Goal: Task Accomplishment & Management: Use online tool/utility

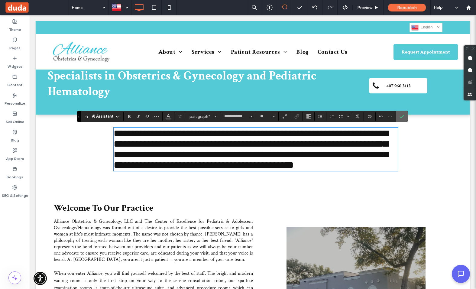
click at [404, 114] on icon "Confirm" at bounding box center [402, 116] width 5 height 5
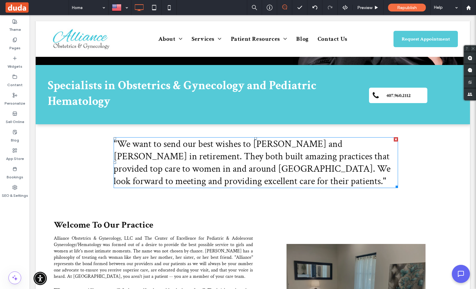
scroll to position [131, 0]
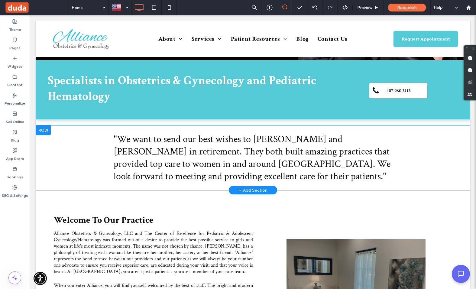
click at [252, 190] on div "+ Add Section" at bounding box center [253, 190] width 29 height 7
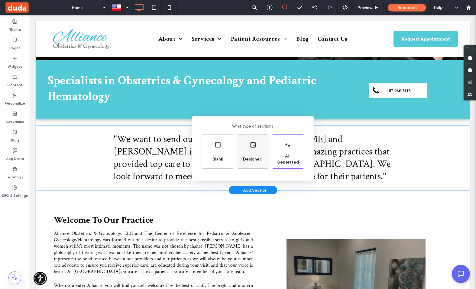
click at [244, 152] on div "Designed" at bounding box center [253, 152] width 32 height 34
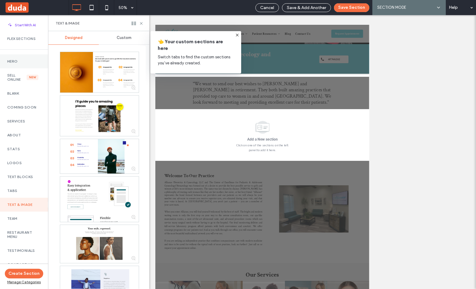
click at [13, 60] on label "Hero" at bounding box center [24, 61] width 34 height 4
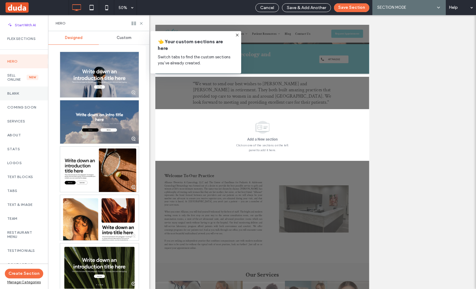
click at [18, 92] on label "Blank" at bounding box center [24, 93] width 34 height 4
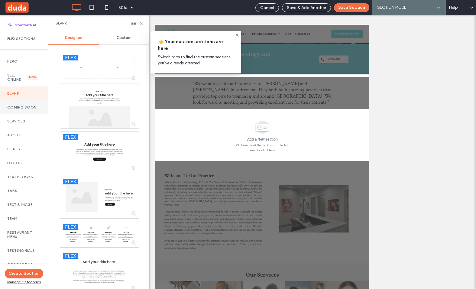
click at [16, 106] on label "Coming Soon" at bounding box center [24, 107] width 34 height 4
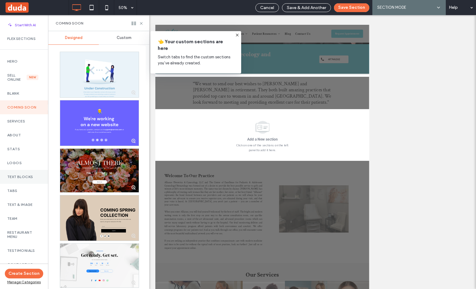
click at [22, 176] on label "Text Blocks" at bounding box center [24, 177] width 34 height 4
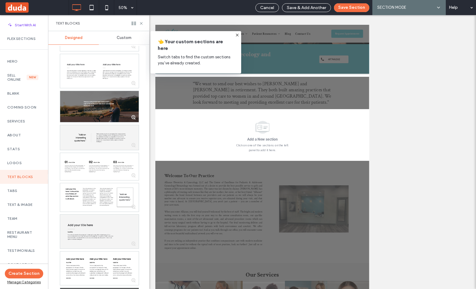
scroll to position [199, 0]
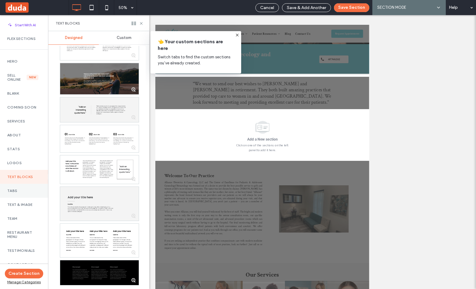
click at [20, 190] on label "Tabs" at bounding box center [24, 191] width 34 height 4
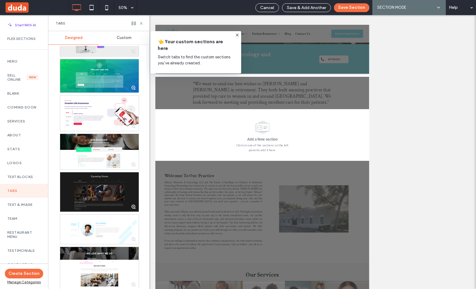
scroll to position [75, 0]
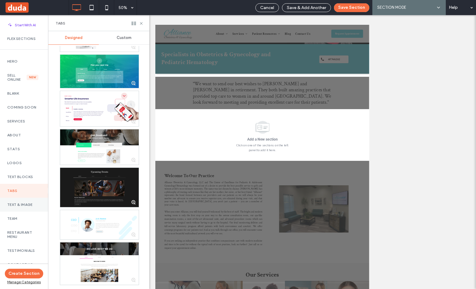
click at [18, 206] on label "Text & Image" at bounding box center [24, 205] width 34 height 4
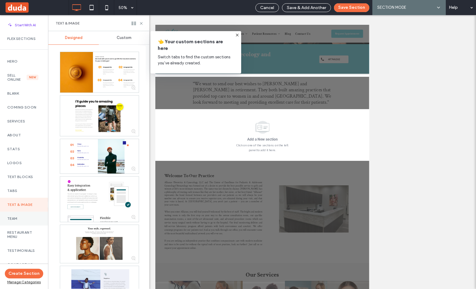
click at [13, 220] on label "Team" at bounding box center [24, 219] width 34 height 4
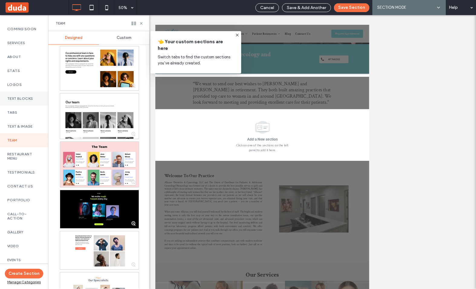
scroll to position [93, 0]
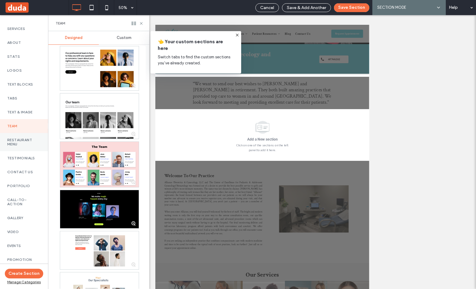
click at [21, 146] on label "Restaurant Menu" at bounding box center [24, 142] width 34 height 8
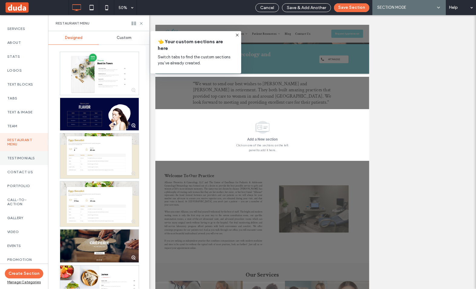
click at [22, 159] on label "Testimonials" at bounding box center [24, 158] width 34 height 4
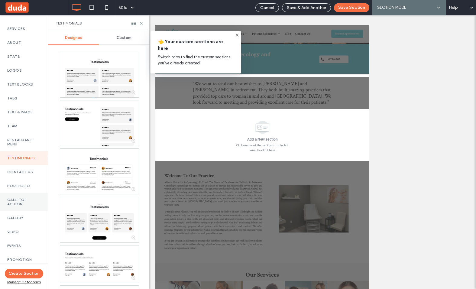
click at [20, 198] on label "Call-To-Action" at bounding box center [24, 202] width 34 height 8
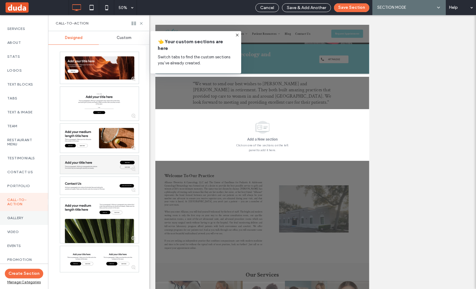
scroll to position [178, 0]
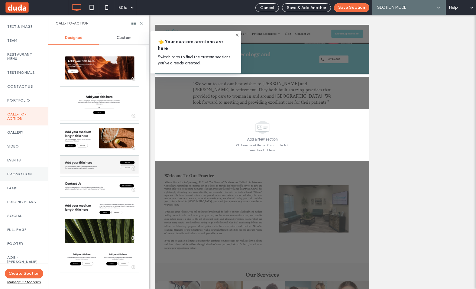
click at [28, 171] on div "Promotion" at bounding box center [24, 174] width 48 height 14
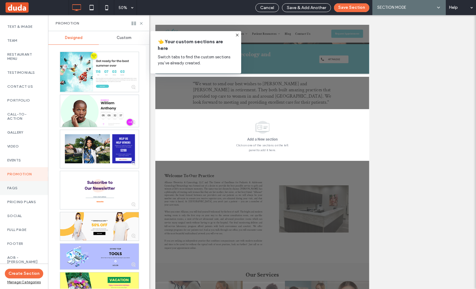
click at [20, 184] on div "FAQs" at bounding box center [24, 188] width 48 height 14
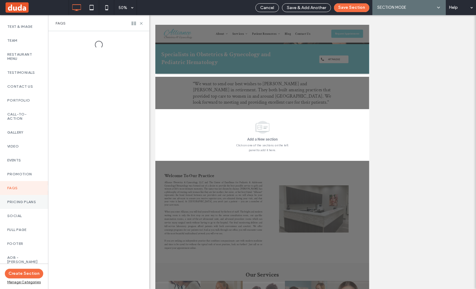
click at [17, 201] on label "Pricing Plans" at bounding box center [24, 202] width 34 height 4
click at [17, 204] on div "Pricing Plans" at bounding box center [24, 202] width 48 height 14
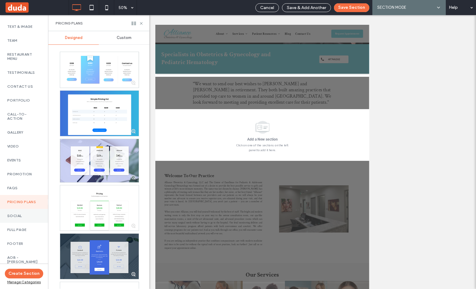
click at [14, 215] on label "Social" at bounding box center [24, 216] width 34 height 4
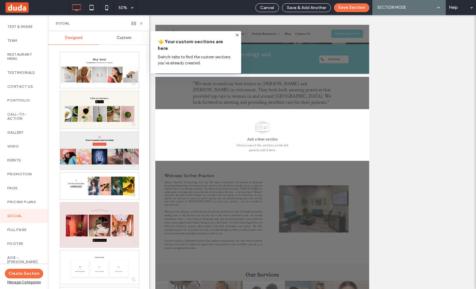
scroll to position [118, 0]
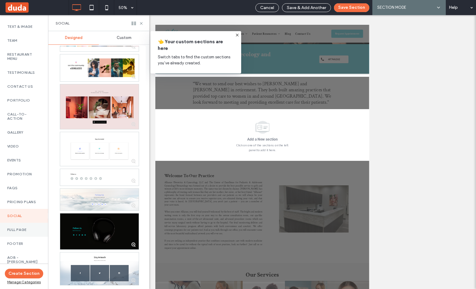
click at [24, 229] on label "Full Page" at bounding box center [24, 230] width 34 height 4
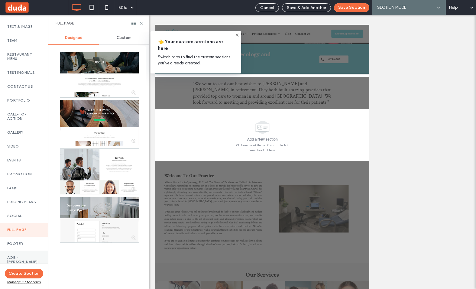
click at [22, 259] on label "AOB - [PERSON_NAME]" at bounding box center [24, 260] width 34 height 8
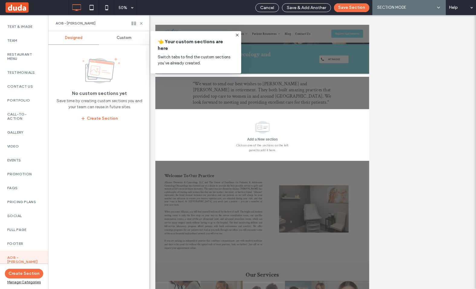
click at [123, 38] on span "Custom" at bounding box center [124, 37] width 15 height 5
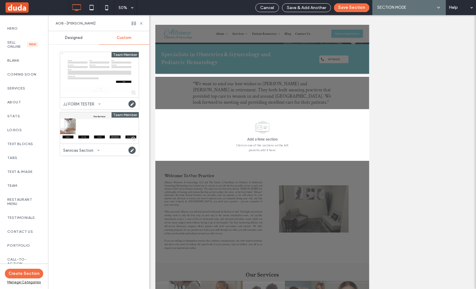
scroll to position [0, 0]
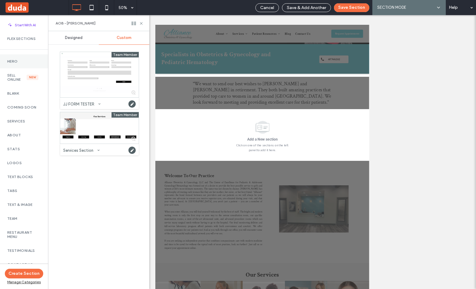
click at [19, 61] on label "Hero" at bounding box center [24, 61] width 34 height 4
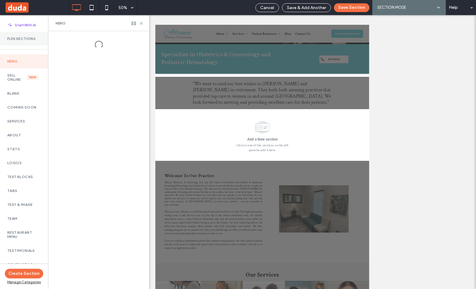
click at [21, 38] on label "Flex Sections" at bounding box center [24, 39] width 34 height 4
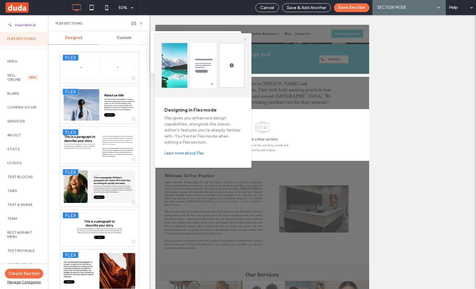
click at [245, 38] on use at bounding box center [245, 39] width 3 height 3
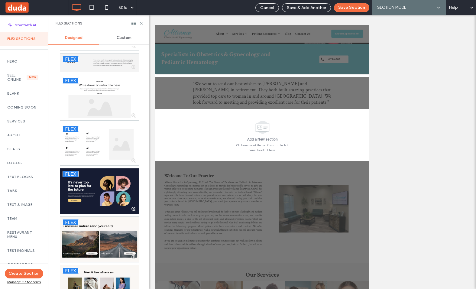
scroll to position [3585, 0]
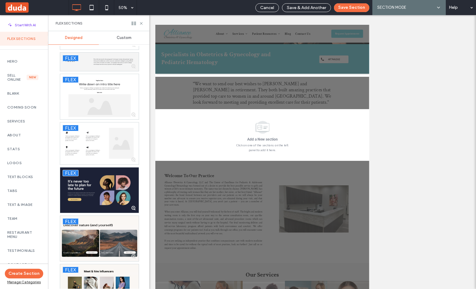
click at [91, 197] on div at bounding box center [99, 190] width 79 height 45
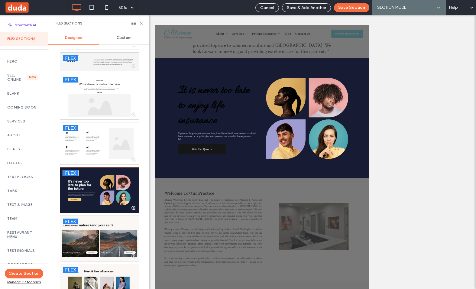
scroll to position [251, 0]
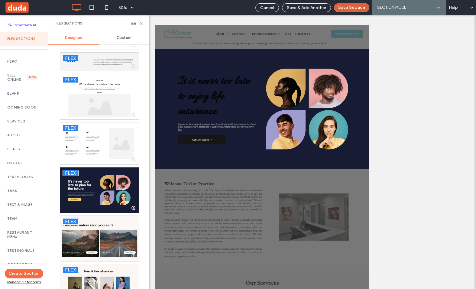
click at [351, 9] on button "Save Section" at bounding box center [351, 7] width 35 height 9
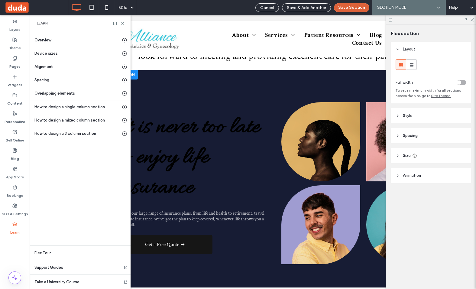
scroll to position [0, 70]
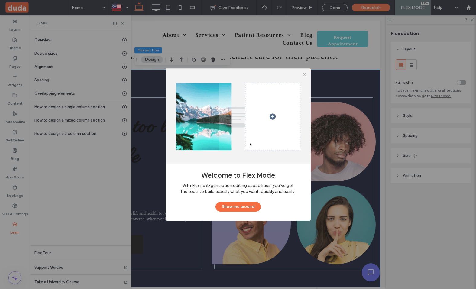
click at [305, 73] on icon at bounding box center [304, 74] width 5 height 5
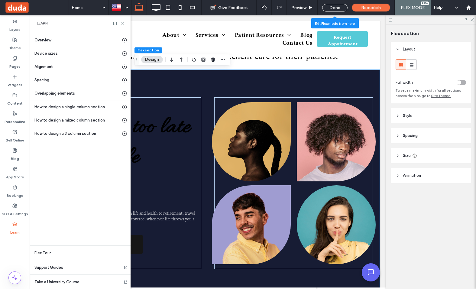
click at [123, 23] on icon at bounding box center [122, 23] width 5 height 5
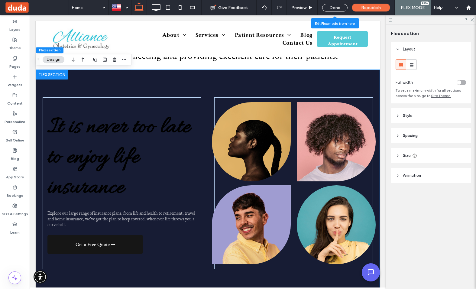
scroll to position [0, 0]
click at [472, 19] on icon at bounding box center [472, 20] width 4 height 4
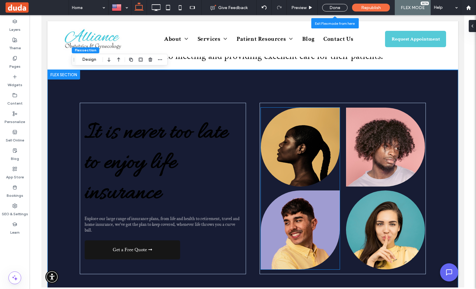
click at [315, 142] on img at bounding box center [300, 147] width 79 height 79
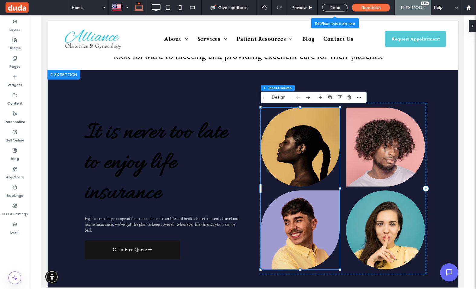
click at [315, 142] on img at bounding box center [300, 147] width 79 height 79
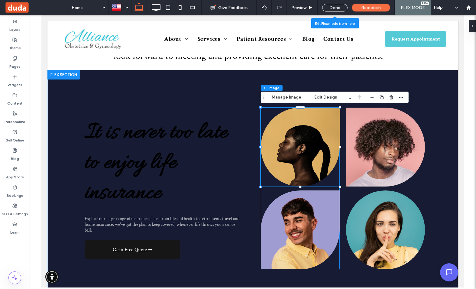
type input "**"
click at [316, 142] on img at bounding box center [300, 147] width 79 height 79
click at [308, 142] on img at bounding box center [300, 147] width 79 height 79
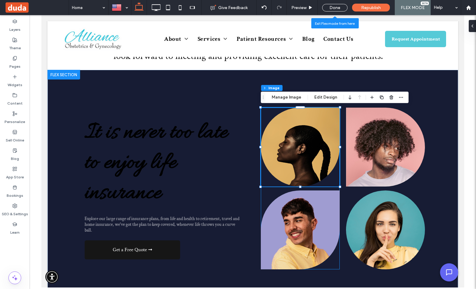
click at [308, 142] on img at bounding box center [300, 147] width 79 height 79
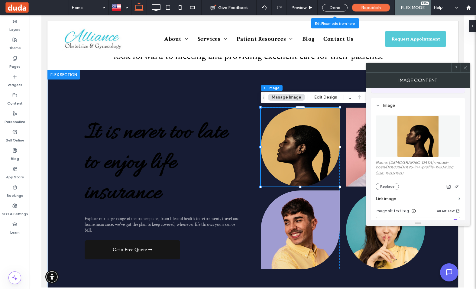
scroll to position [49, 0]
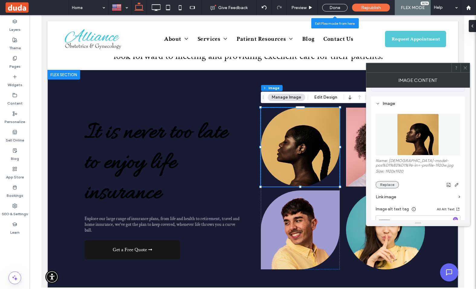
click at [387, 185] on button "Replace" at bounding box center [387, 184] width 23 height 7
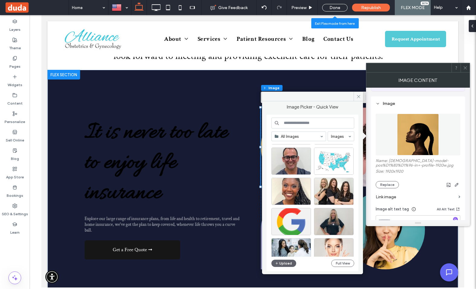
scroll to position [549, 0]
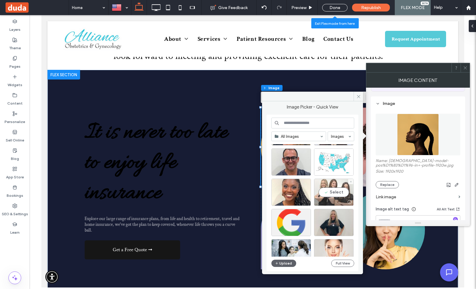
click at [336, 191] on div "Select" at bounding box center [334, 192] width 40 height 27
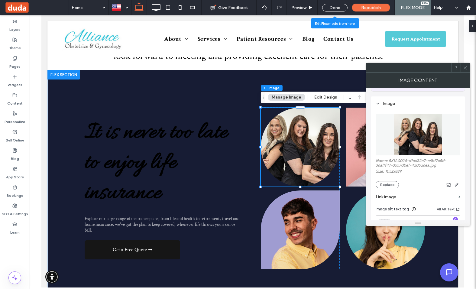
click at [465, 70] on icon at bounding box center [465, 68] width 5 height 5
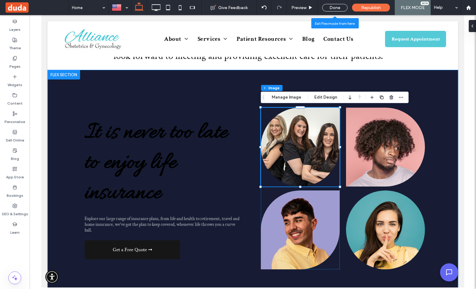
click at [434, 96] on div "It is never too late to enjoy life insurance Explore our large range of insuran…" at bounding box center [253, 188] width 363 height 237
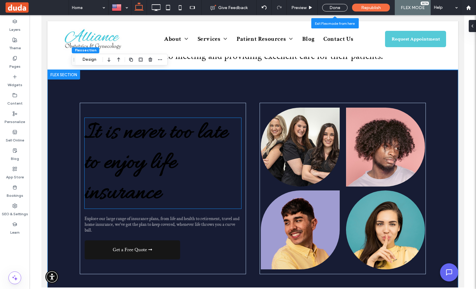
click at [159, 159] on span "It is never too late to enjoy life insurance" at bounding box center [156, 163] width 143 height 91
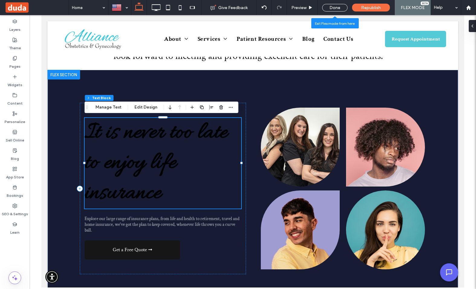
click at [159, 159] on span "It is never too late to enjoy life insurance" at bounding box center [156, 163] width 143 height 91
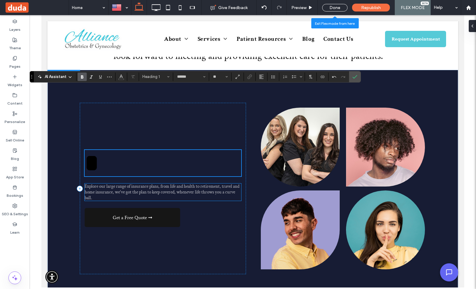
scroll to position [282, 0]
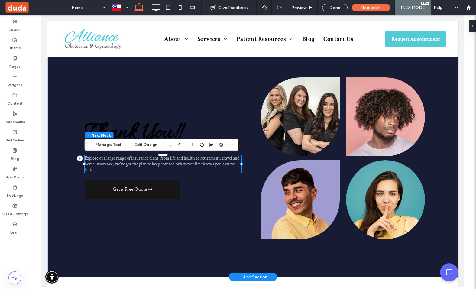
click at [138, 162] on span "Explore our large range of insurance plans, from life and health to retirement,…" at bounding box center [162, 163] width 155 height 17
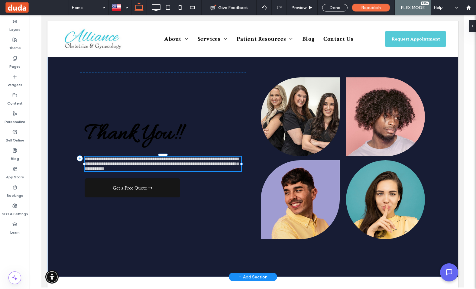
type input "**********"
type input "**"
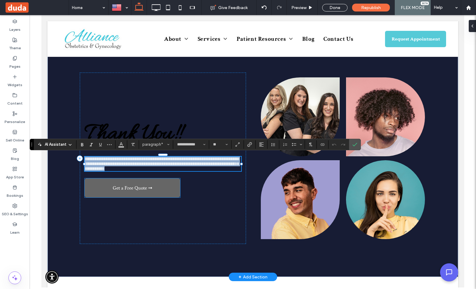
click at [155, 189] on link "Get a Free Quote ➞" at bounding box center [133, 187] width 96 height 19
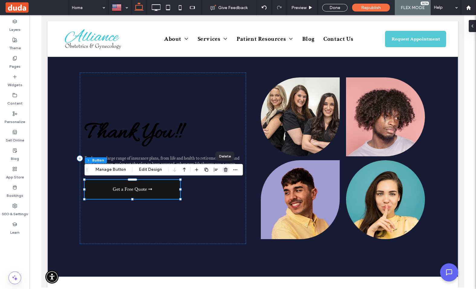
click at [224, 168] on icon "button" at bounding box center [226, 169] width 5 height 5
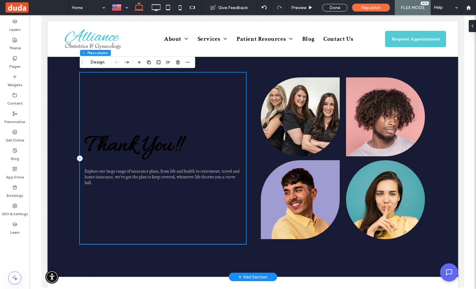
scroll to position [159, 0]
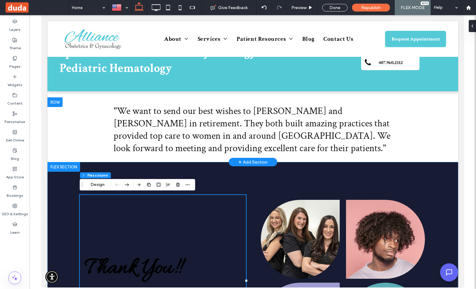
click at [206, 119] on span ""We want to send our best wishes to [PERSON_NAME] and [PERSON_NAME] in retireme…" at bounding box center [252, 130] width 277 height 50
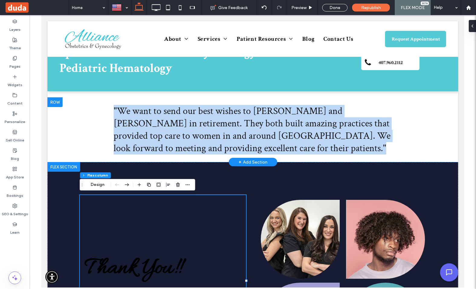
click at [206, 119] on span ""We want to send our best wishes to [PERSON_NAME] and [PERSON_NAME] in retireme…" at bounding box center [252, 130] width 277 height 50
copy div ""We want to send our best wishes to [PERSON_NAME] and [PERSON_NAME] in retireme…"
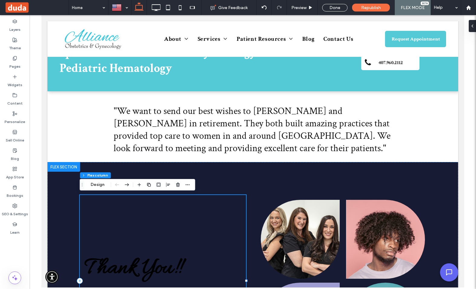
click at [139, 239] on div "Thank You!! Explore our large range of insurance plans, from life and health to…" at bounding box center [163, 281] width 166 height 172
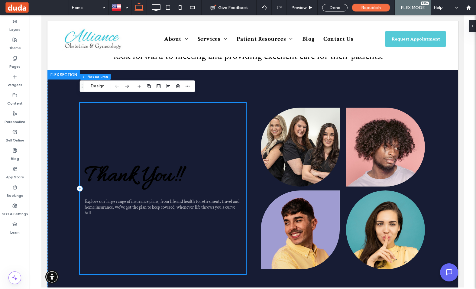
scroll to position [258, 0]
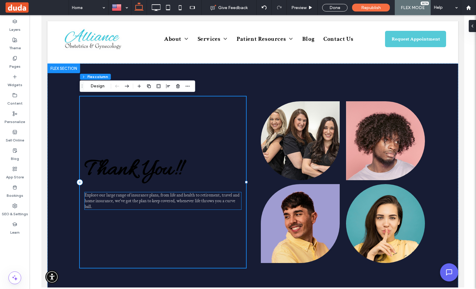
click at [158, 193] on span "Explore our large range of insurance plans, from life and health to retirement,…" at bounding box center [162, 200] width 155 height 17
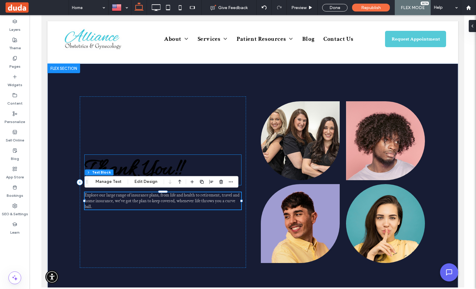
click at [152, 164] on span "Thank You!!" at bounding box center [133, 170] width 96 height 30
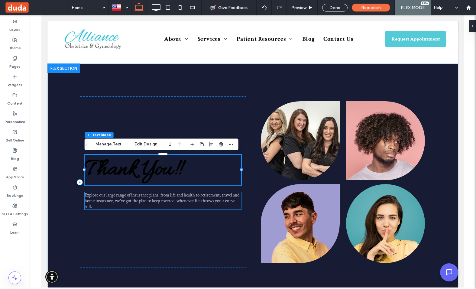
click at [153, 199] on span "Explore our large range of insurance plans, from life and health to retirement,…" at bounding box center [162, 200] width 155 height 17
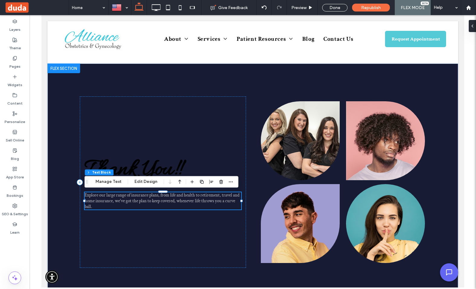
click at [153, 199] on span "Explore our large range of insurance plans, from life and health to retirement,…" at bounding box center [162, 200] width 155 height 17
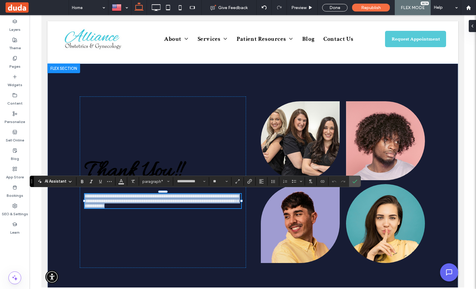
scroll to position [0, 0]
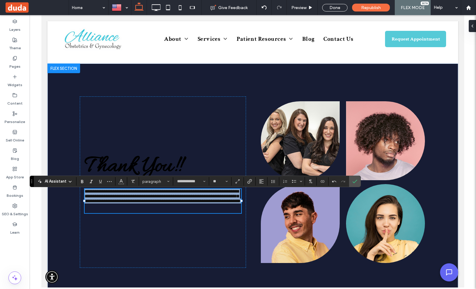
drag, startPoint x: 158, startPoint y: 210, endPoint x: 84, endPoint y: 190, distance: 76.6
click at [84, 190] on div "**********" at bounding box center [253, 182] width 363 height 237
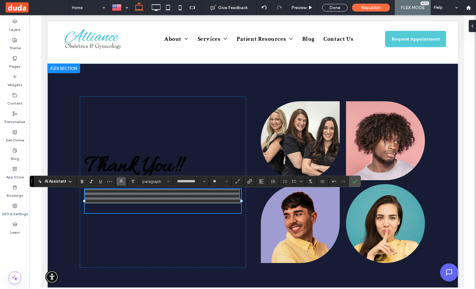
click at [123, 181] on icon "Color" at bounding box center [121, 180] width 5 height 5
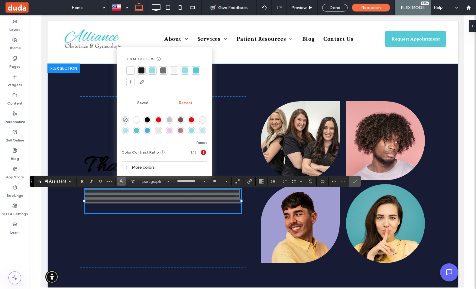
click at [138, 118] on div "rgba(255, 255, 255, 1)" at bounding box center [136, 119] width 5 height 5
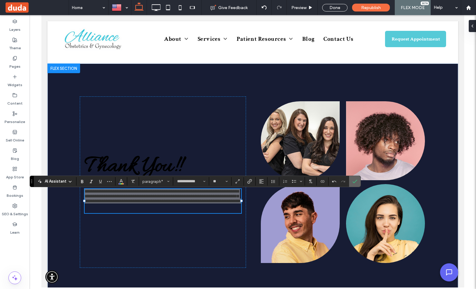
click at [356, 183] on icon "Confirm" at bounding box center [355, 181] width 5 height 5
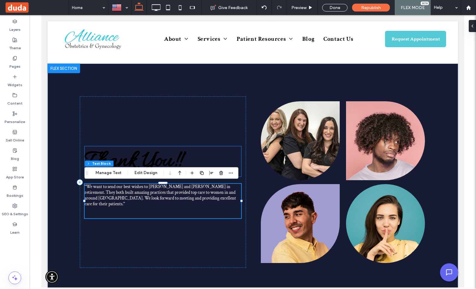
click at [220, 153] on h1 "Thank You!!" at bounding box center [163, 161] width 157 height 30
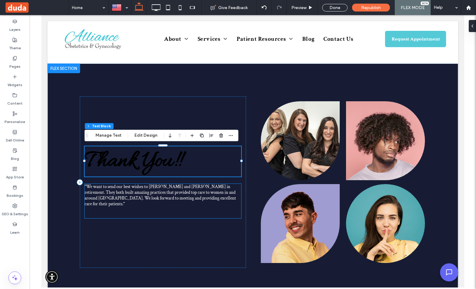
click at [148, 201] on p ""We want to send our best wishes to [PERSON_NAME] and [PERSON_NAME] in retireme…" at bounding box center [163, 195] width 157 height 23
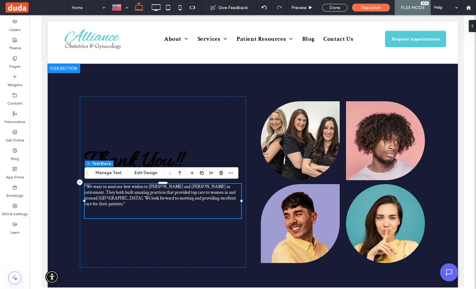
click at [148, 201] on p ""We want to send our best wishes to [PERSON_NAME] and [PERSON_NAME] in retireme…" at bounding box center [163, 195] width 157 height 23
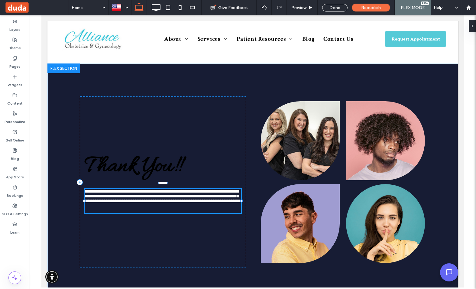
type input "**********"
type input "**"
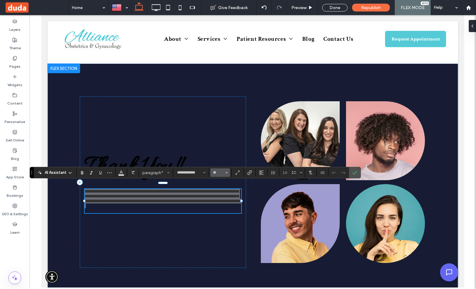
click at [226, 172] on icon "Size" at bounding box center [227, 173] width 2 height 2
click at [221, 210] on label "24" at bounding box center [220, 208] width 19 height 8
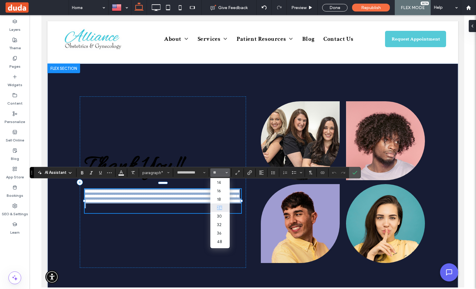
type input "**"
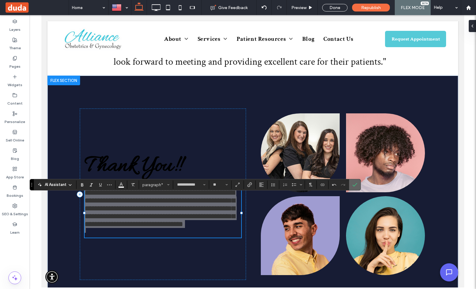
click at [356, 185] on icon "Confirm" at bounding box center [355, 184] width 5 height 5
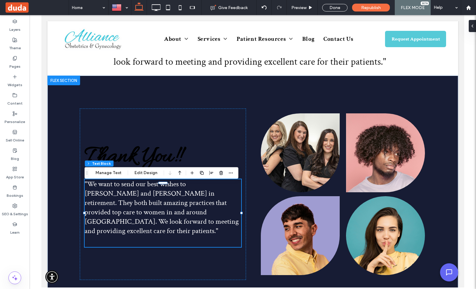
click at [65, 81] on div at bounding box center [63, 81] width 33 height 10
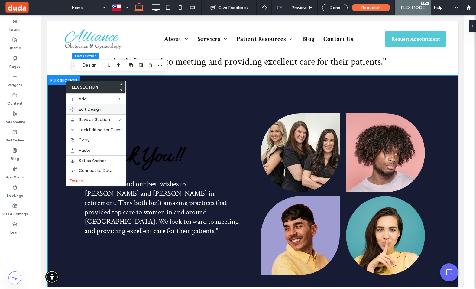
click at [89, 108] on span "Edit Design" at bounding box center [90, 109] width 23 height 5
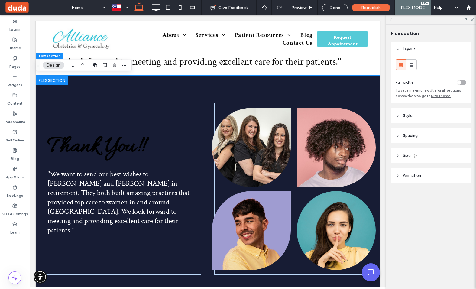
click at [410, 114] on span "Style" at bounding box center [408, 116] width 10 height 6
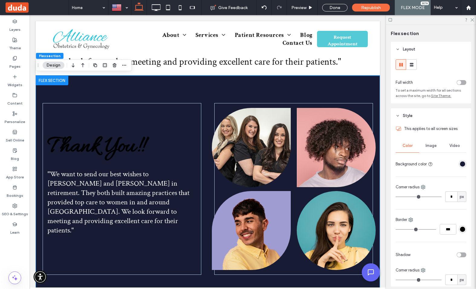
click at [462, 166] on div "rgba(23,28,52,1)" at bounding box center [462, 164] width 5 height 5
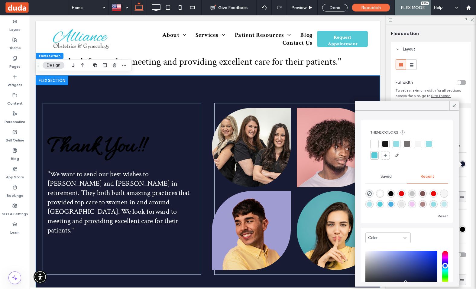
click at [430, 145] on div at bounding box center [429, 144] width 6 height 6
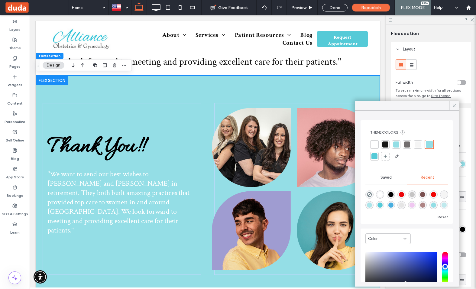
click at [455, 109] on span at bounding box center [454, 105] width 5 height 9
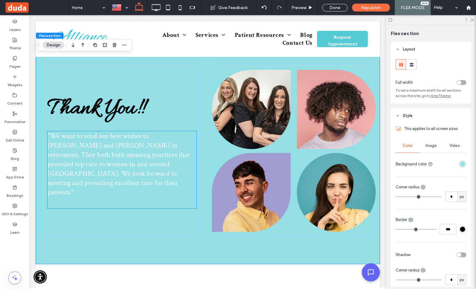
scroll to position [290, 0]
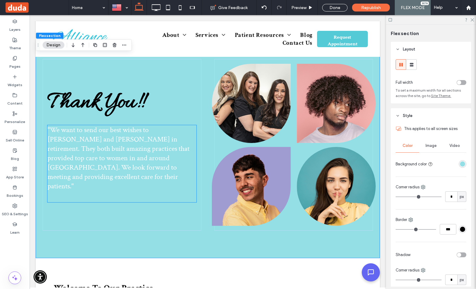
click at [106, 149] on span ""We want to send our best wishes to [PERSON_NAME] and [PERSON_NAME] in retireme…" at bounding box center [118, 158] width 142 height 66
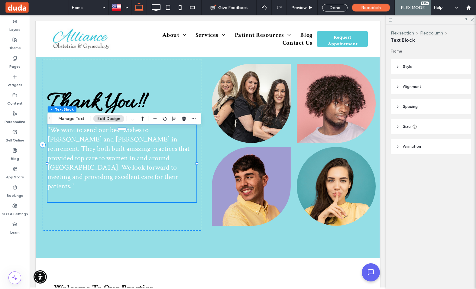
click at [106, 149] on span ""We want to send our best wishes to [PERSON_NAME] and [PERSON_NAME] in retireme…" at bounding box center [118, 158] width 142 height 66
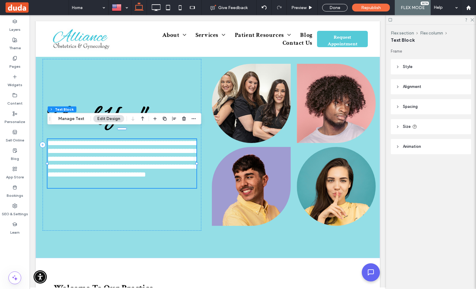
click at [106, 149] on span "**********" at bounding box center [122, 158] width 150 height 39
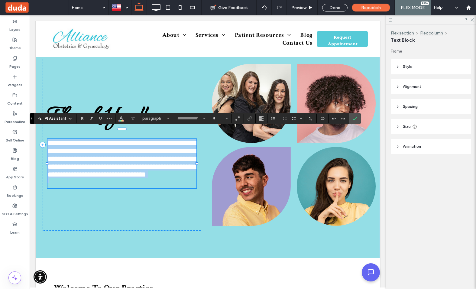
type input "**********"
type input "**"
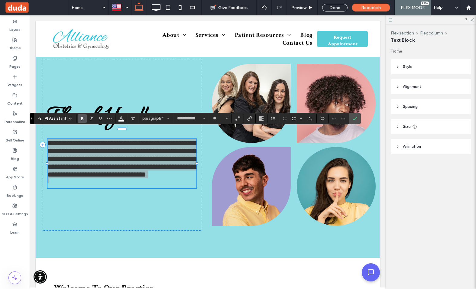
click at [83, 118] on use "Bold" at bounding box center [82, 118] width 2 height 3
click at [355, 116] on icon "Confirm" at bounding box center [355, 118] width 5 height 5
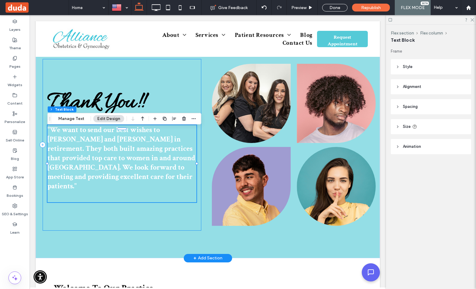
click at [145, 213] on div "Thank You!! "We want to send our best wishes to [PERSON_NAME] and [PERSON_NAME]…" at bounding box center [122, 145] width 159 height 172
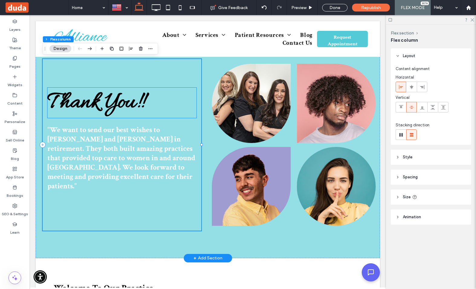
click at [122, 105] on span "Thank You!!" at bounding box center [95, 103] width 96 height 30
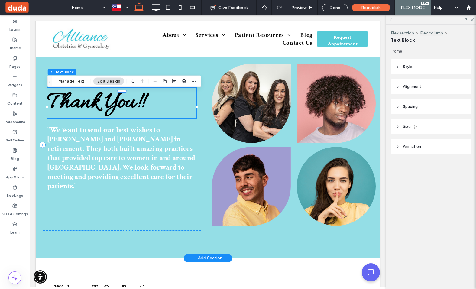
click at [122, 105] on span "Thank You!!" at bounding box center [95, 103] width 96 height 30
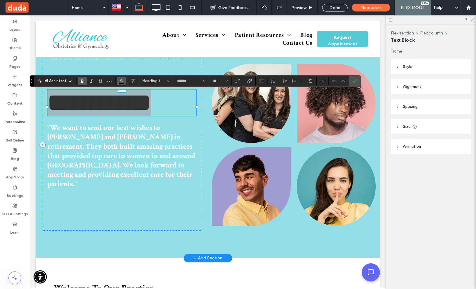
click at [124, 83] on button "Color" at bounding box center [121, 81] width 9 height 8
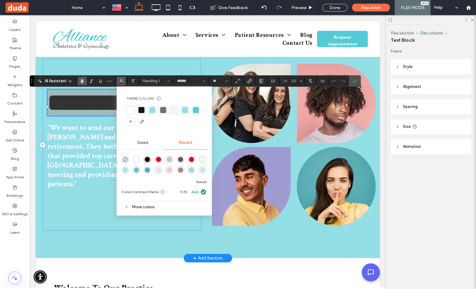
click at [129, 107] on div at bounding box center [131, 110] width 6 height 6
click at [355, 83] on icon "Confirm" at bounding box center [355, 81] width 5 height 5
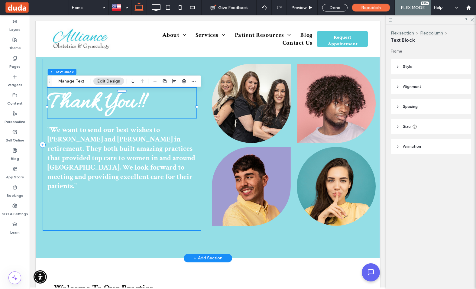
click at [109, 211] on div "Thank You!! "We want to send our best wishes to [PERSON_NAME] and [PERSON_NAME]…" at bounding box center [122, 145] width 159 height 172
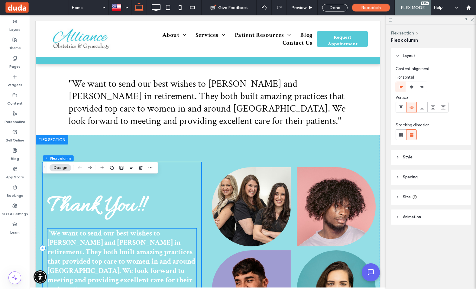
scroll to position [171, 0]
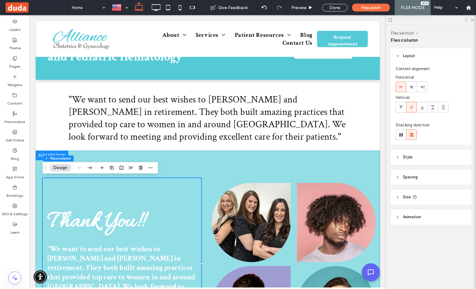
click at [41, 155] on div at bounding box center [52, 156] width 33 height 10
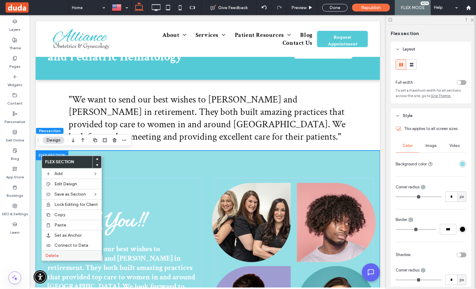
click at [57, 256] on span "Delete" at bounding box center [51, 255] width 13 height 5
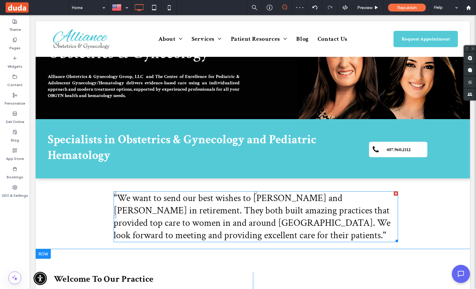
scroll to position [104, 0]
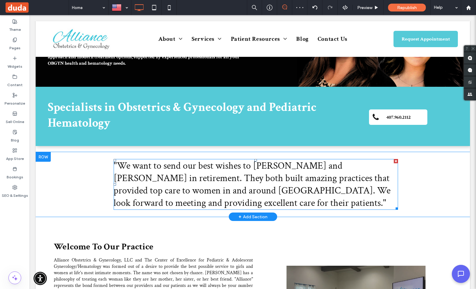
click at [255, 177] on span ""We want to send our best wishes to [PERSON_NAME] and [PERSON_NAME] in retireme…" at bounding box center [252, 185] width 277 height 50
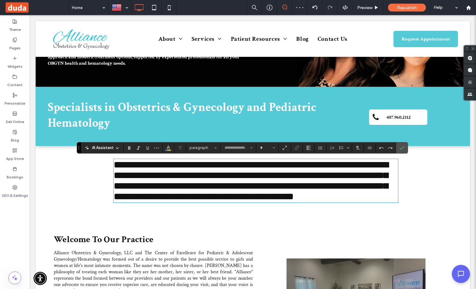
type input "**********"
type input "**"
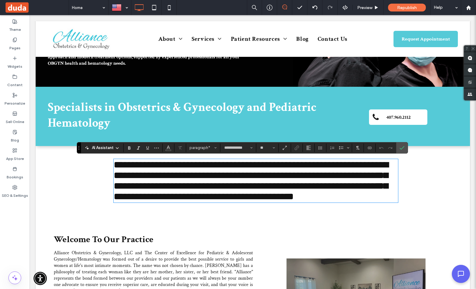
click at [255, 177] on span "**********" at bounding box center [251, 180] width 275 height 41
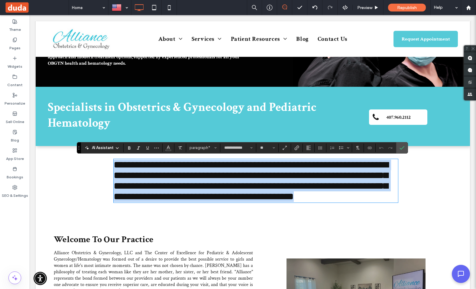
click at [255, 177] on span "**********" at bounding box center [251, 180] width 275 height 41
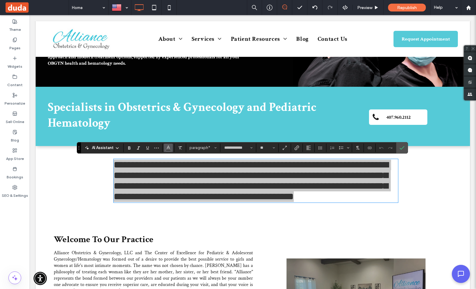
click at [165, 147] on button "Color" at bounding box center [168, 148] width 9 height 8
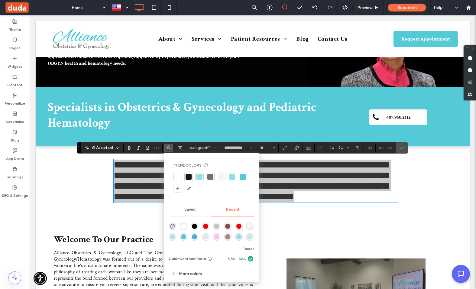
click at [243, 178] on div at bounding box center [243, 177] width 6 height 6
click at [402, 151] on span "Confirm" at bounding box center [401, 147] width 3 height 11
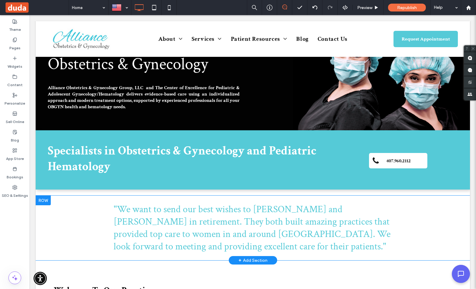
scroll to position [42, 0]
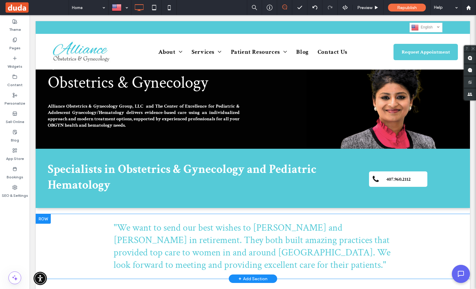
click at [43, 215] on div at bounding box center [43, 219] width 15 height 10
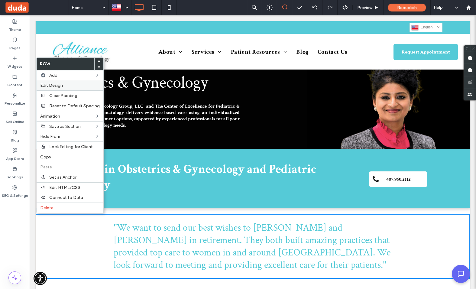
click at [52, 84] on span "Edit Design" at bounding box center [51, 85] width 23 height 5
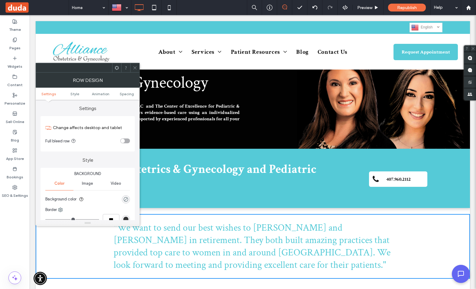
click at [125, 199] on div "rgba(0, 0, 0, 0)" at bounding box center [125, 199] width 5 height 5
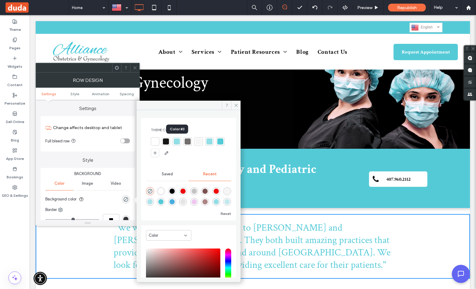
click at [178, 142] on div at bounding box center [177, 142] width 6 height 6
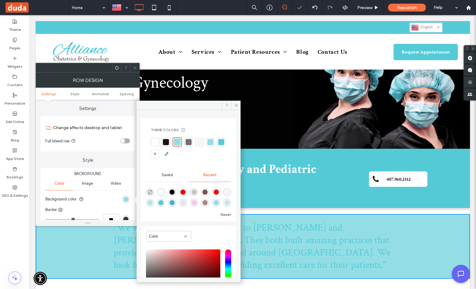
click at [210, 140] on div at bounding box center [211, 142] width 6 height 6
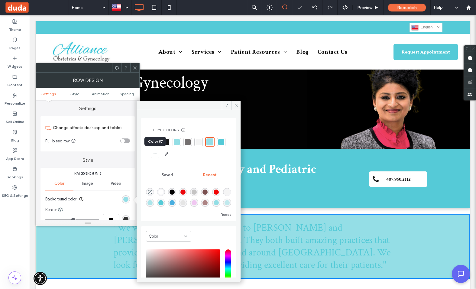
click at [218, 145] on div at bounding box center [221, 142] width 6 height 6
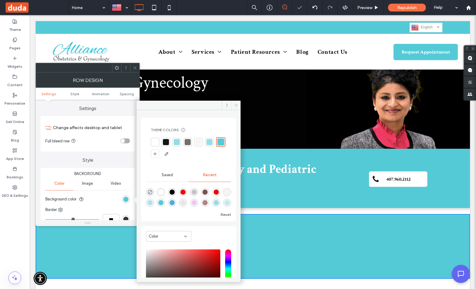
click at [235, 106] on icon at bounding box center [236, 105] width 5 height 5
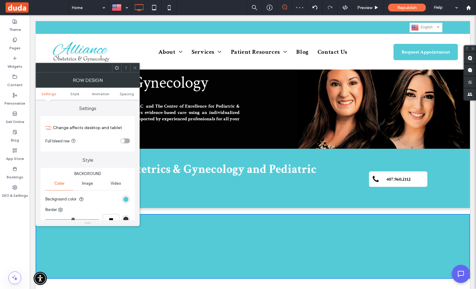
click at [135, 66] on icon at bounding box center [135, 68] width 5 height 5
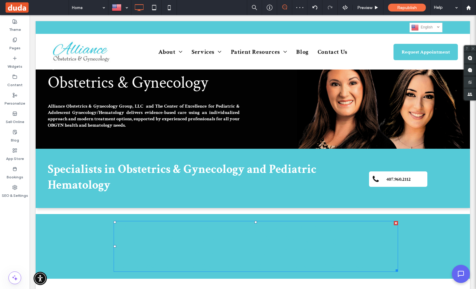
click at [257, 241] on span ""We want to send our best wishes to [PERSON_NAME] and [PERSON_NAME] in retireme…" at bounding box center [252, 247] width 277 height 50
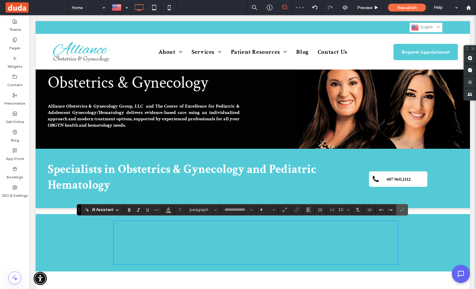
type input "**********"
type input "**"
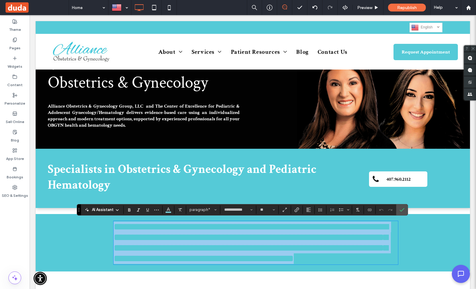
click at [257, 241] on span "**********" at bounding box center [251, 242] width 275 height 41
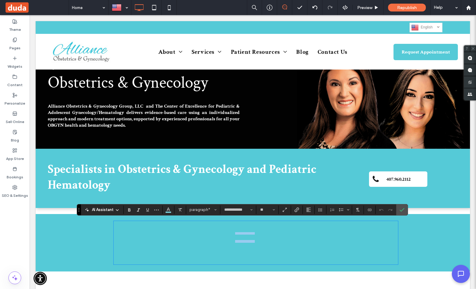
click at [257, 241] on span "**********" at bounding box center [251, 242] width 275 height 41
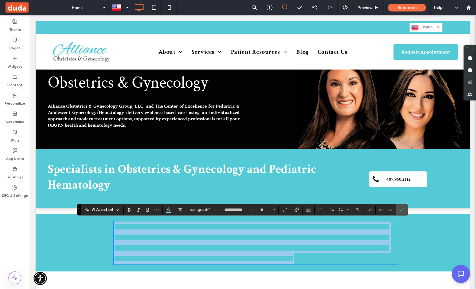
click at [257, 241] on span "**********" at bounding box center [251, 242] width 275 height 41
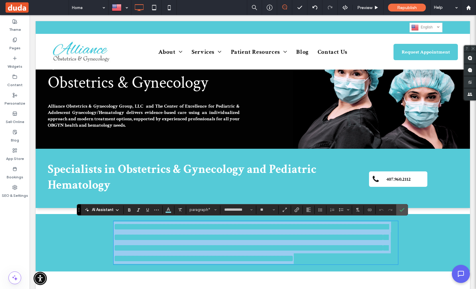
click at [257, 241] on span "**********" at bounding box center [251, 242] width 275 height 41
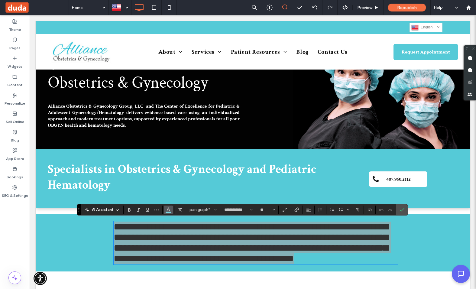
click at [169, 208] on icon "Color" at bounding box center [168, 209] width 5 height 5
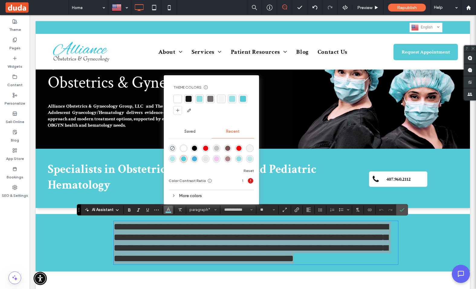
click at [182, 147] on div "rgba(255, 255, 255, 1)" at bounding box center [183, 148] width 5 height 5
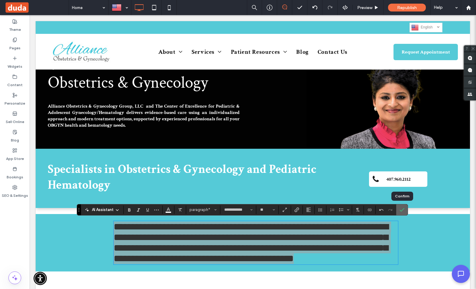
click at [400, 210] on use "Confirm" at bounding box center [402, 210] width 5 height 4
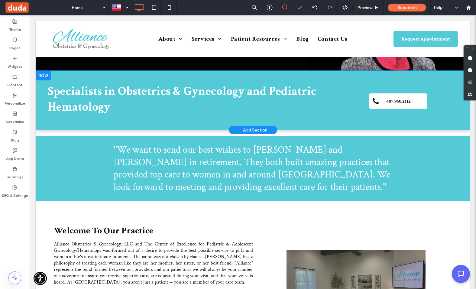
scroll to position [114, 0]
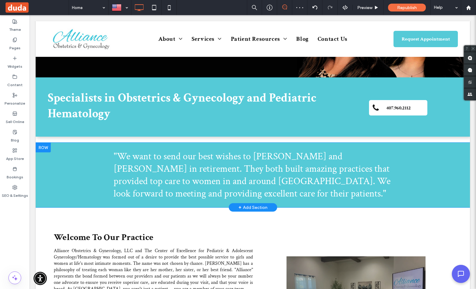
click at [417, 161] on div "Click To Paste Click To Paste "We want to send our best wishes to [PERSON_NAME]…" at bounding box center [253, 175] width 435 height 65
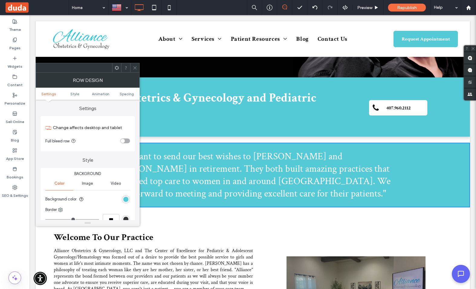
click at [123, 140] on div "toggle" at bounding box center [123, 141] width 4 height 4
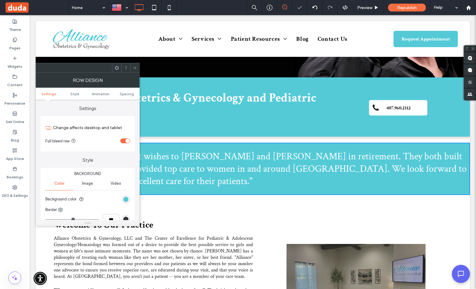
click at [123, 140] on div "toggle" at bounding box center [125, 141] width 10 height 5
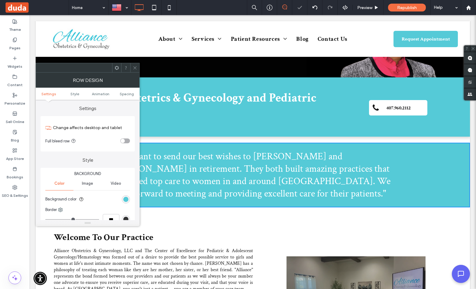
click at [134, 65] on span at bounding box center [135, 67] width 5 height 9
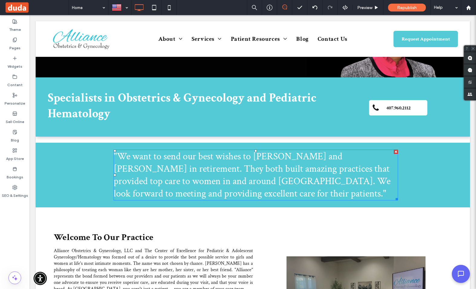
click at [152, 168] on span ""We want to send our best wishes to [PERSON_NAME] and [PERSON_NAME] in retireme…" at bounding box center [252, 175] width 277 height 50
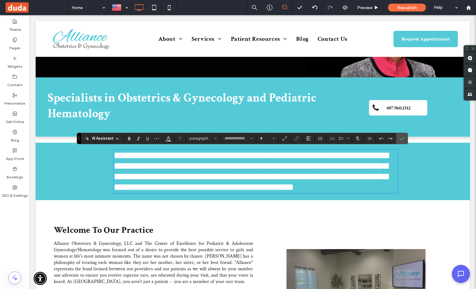
click at [152, 168] on span "**********" at bounding box center [251, 171] width 275 height 41
type input "**********"
type input "**"
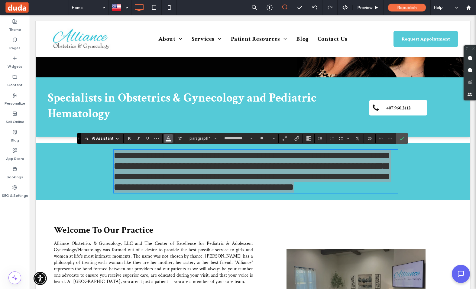
click at [166, 138] on icon "Color" at bounding box center [168, 138] width 5 height 5
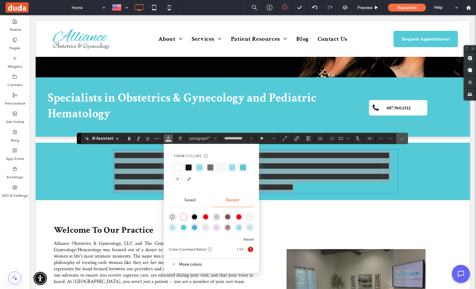
click at [190, 164] on div at bounding box center [189, 167] width 8 height 8
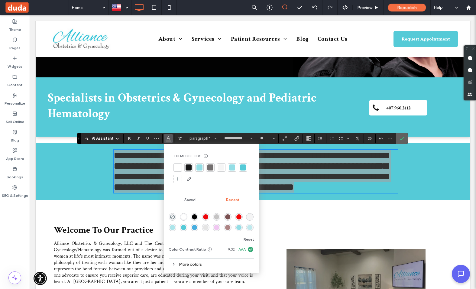
click at [400, 137] on icon "Confirm" at bounding box center [402, 138] width 5 height 5
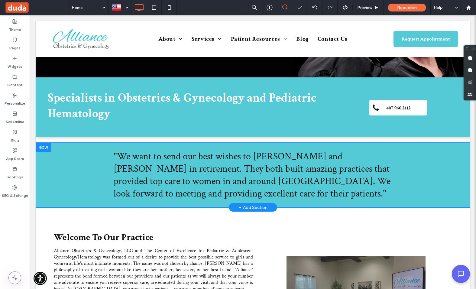
click at [42, 146] on div at bounding box center [43, 148] width 15 height 10
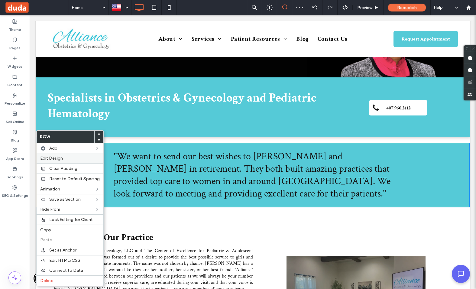
click at [53, 157] on span "Edit Design" at bounding box center [51, 158] width 23 height 5
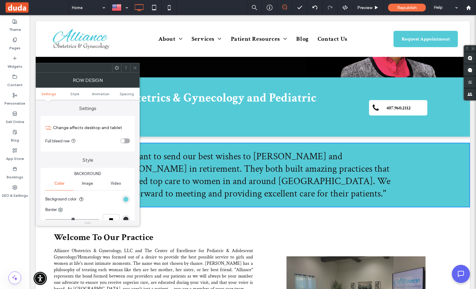
click at [127, 200] on div "rgb(85, 202, 215)" at bounding box center [125, 199] width 5 height 5
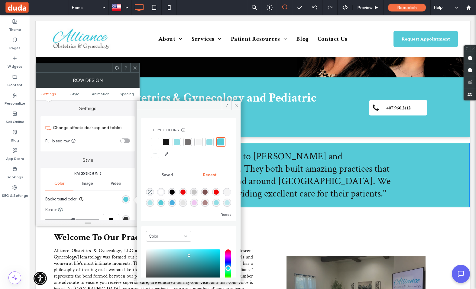
click at [197, 141] on div at bounding box center [199, 142] width 6 height 6
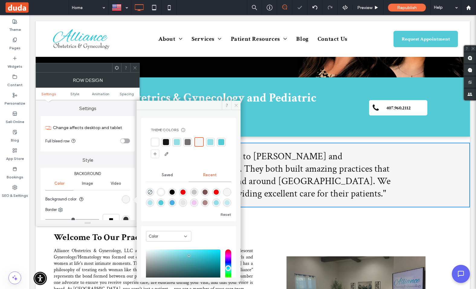
click at [239, 103] on span at bounding box center [235, 105] width 9 height 9
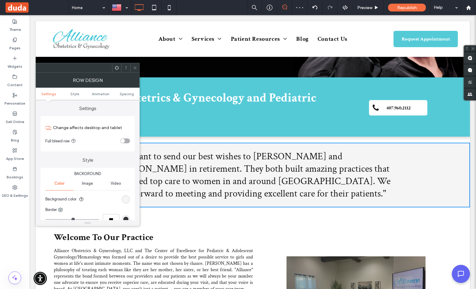
click at [133, 67] on icon at bounding box center [135, 68] width 5 height 5
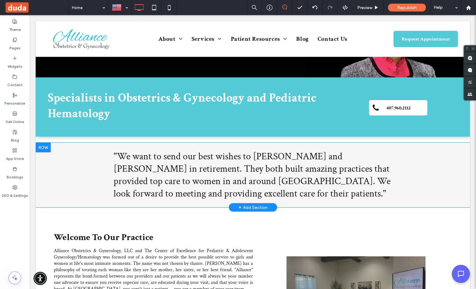
click at [81, 167] on div "Click To Paste Click To Paste "We want to send our best wishes to [PERSON_NAME]…" at bounding box center [253, 175] width 435 height 65
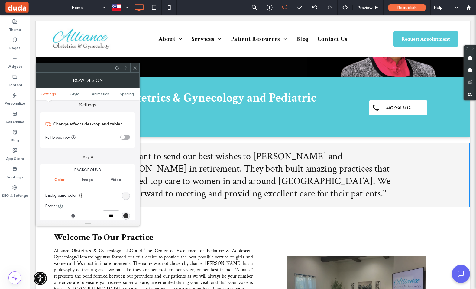
scroll to position [0, 0]
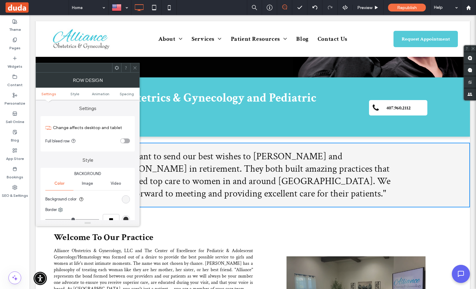
click at [134, 66] on icon at bounding box center [135, 68] width 5 height 5
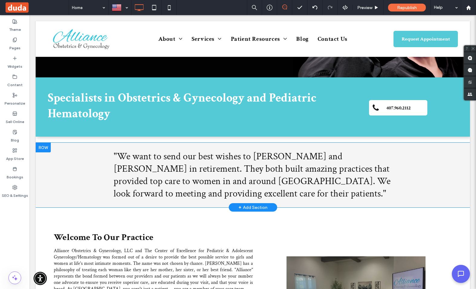
click at [44, 147] on div at bounding box center [43, 148] width 15 height 10
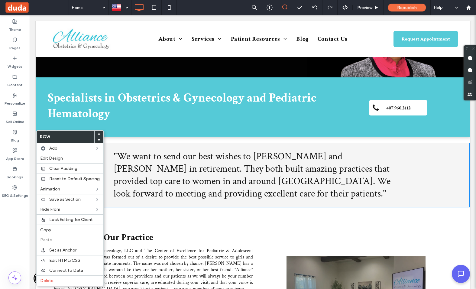
click at [408, 165] on div "Click To Paste Click To Paste "We want to send our best wishes to [PERSON_NAME]…" at bounding box center [253, 175] width 435 height 65
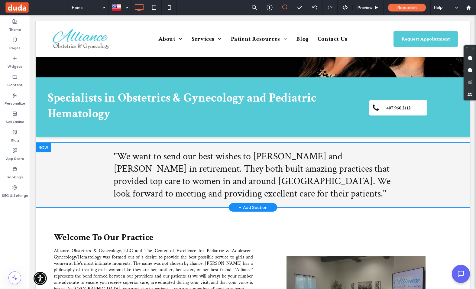
click at [88, 166] on div "Click To Paste Click To Paste "We want to send our best wishes to [PERSON_NAME]…" at bounding box center [253, 175] width 435 height 65
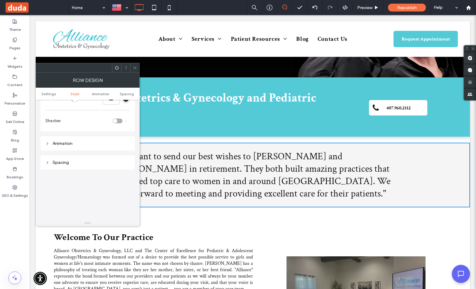
scroll to position [120, 0]
click at [66, 159] on div "Spacing" at bounding box center [87, 162] width 85 height 8
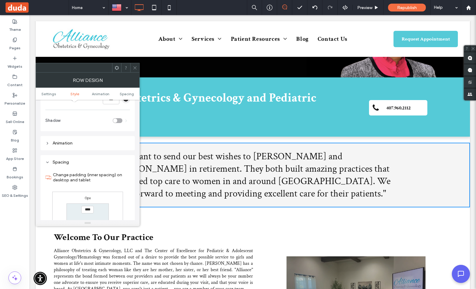
click at [62, 162] on div "Spacing" at bounding box center [87, 162] width 85 height 5
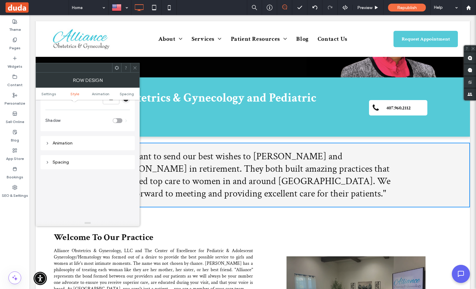
scroll to position [0, 0]
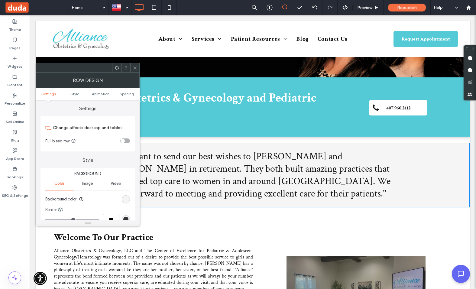
click at [135, 68] on use at bounding box center [134, 67] width 3 height 3
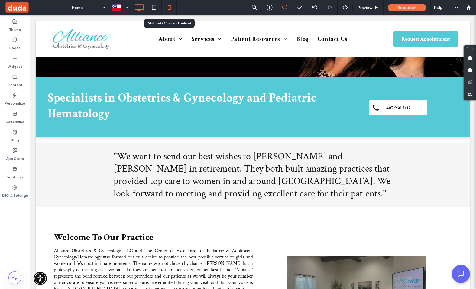
click at [169, 9] on icon at bounding box center [169, 8] width 12 height 12
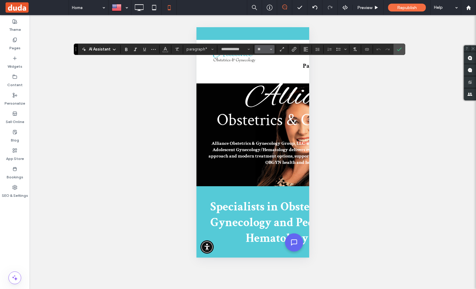
click at [270, 50] on icon "Size" at bounding box center [271, 49] width 2 height 2
click at [264, 104] on label "24" at bounding box center [264, 104] width 19 height 8
type input "**"
click at [401, 47] on icon "Confirm" at bounding box center [399, 49] width 5 height 5
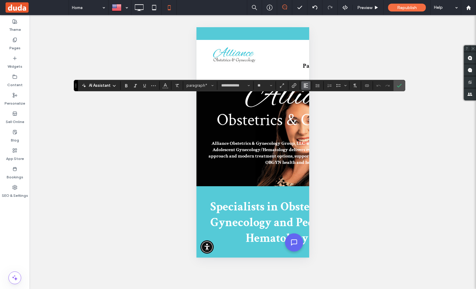
click at [305, 85] on use "Alignment" at bounding box center [306, 85] width 4 height 4
click at [311, 103] on use "ui.textEditor.alignment.center" at bounding box center [311, 104] width 4 height 4
click at [399, 85] on icon "Confirm" at bounding box center [399, 85] width 5 height 5
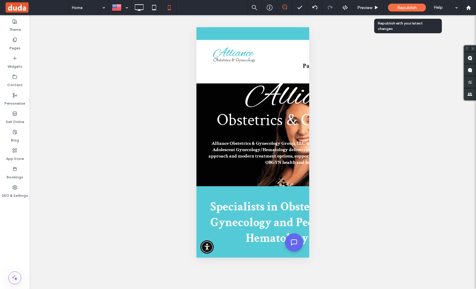
click at [404, 5] on span "Republish" at bounding box center [407, 7] width 20 height 5
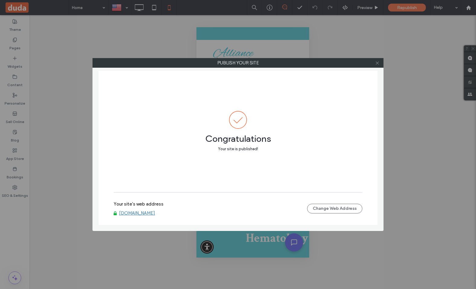
click at [377, 64] on icon at bounding box center [377, 63] width 5 height 5
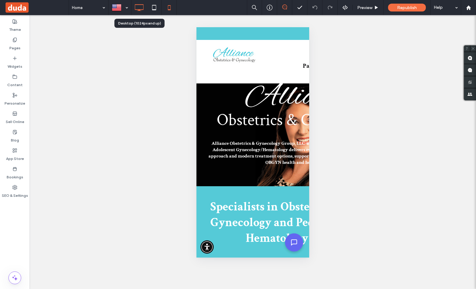
click at [138, 7] on icon at bounding box center [139, 8] width 12 height 12
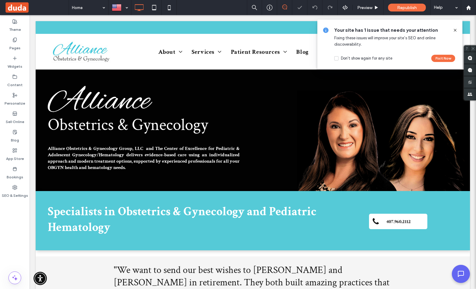
click at [456, 31] on icon at bounding box center [455, 30] width 5 height 5
